Goal: Navigation & Orientation: Find specific page/section

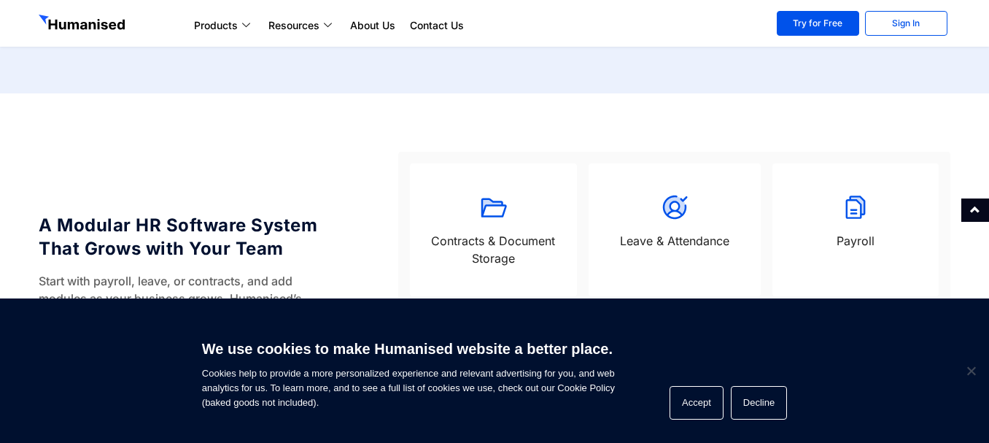
scroll to position [1020, 0]
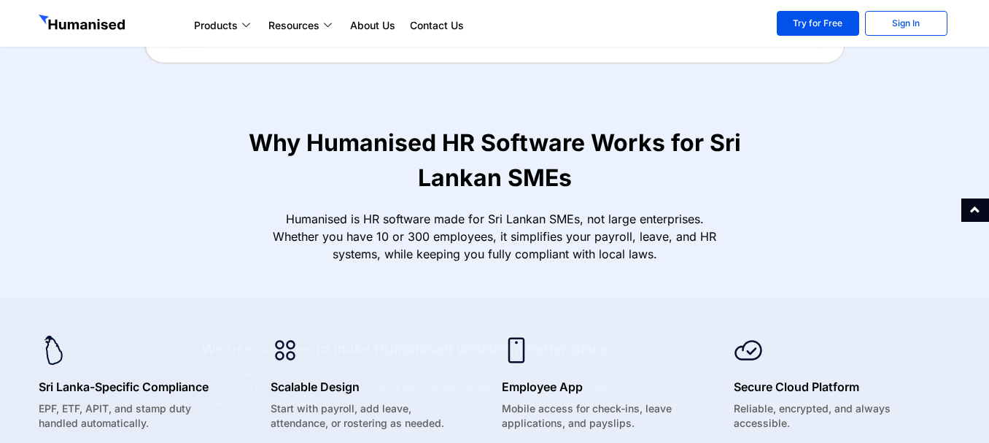
scroll to position [728, 0]
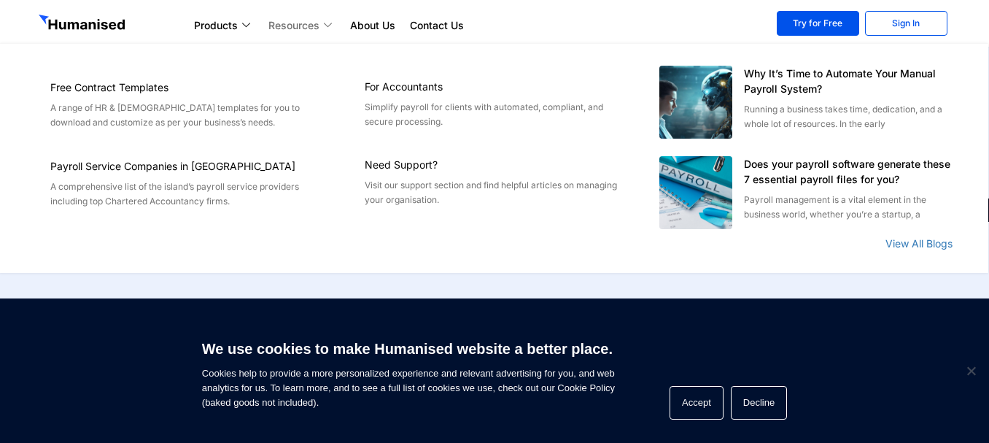
click at [323, 28] on link "Resources" at bounding box center [302, 25] width 82 height 17
click at [321, 27] on link "Resources" at bounding box center [302, 25] width 82 height 17
click at [321, 23] on link "Resources" at bounding box center [302, 25] width 82 height 17
click at [325, 23] on icon at bounding box center [330, 25] width 12 height 8
